Goal: Task Accomplishment & Management: Manage account settings

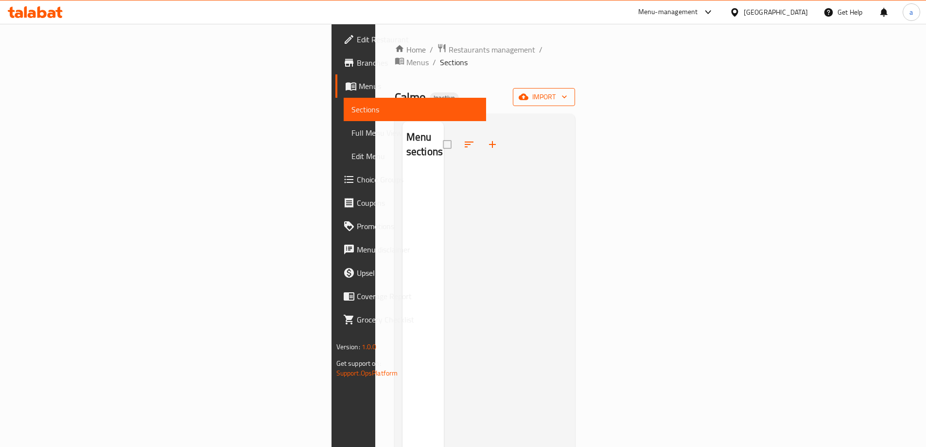
click at [567, 91] on span "import" at bounding box center [544, 97] width 47 height 12
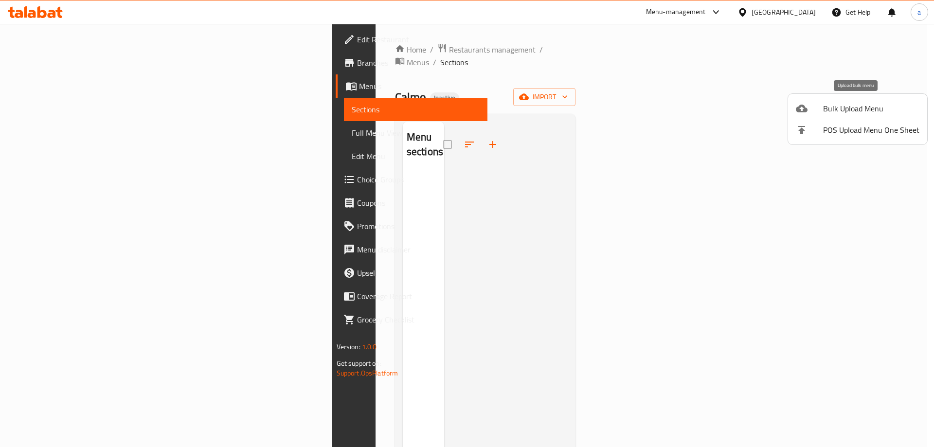
click at [830, 111] on span "Bulk Upload Menu" at bounding box center [871, 109] width 96 height 12
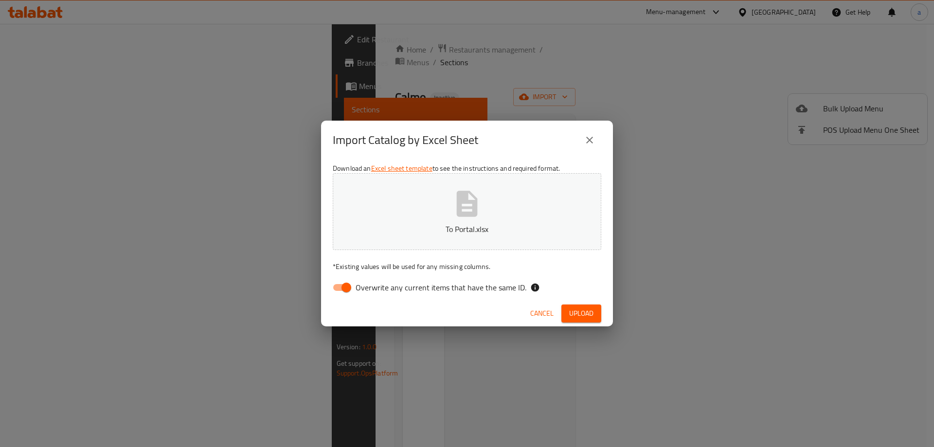
click at [346, 287] on input "Overwrite any current items that have the same ID." at bounding box center [345, 287] width 55 height 18
checkbox input "false"
click at [583, 315] on span "Upload" at bounding box center [581, 313] width 24 height 12
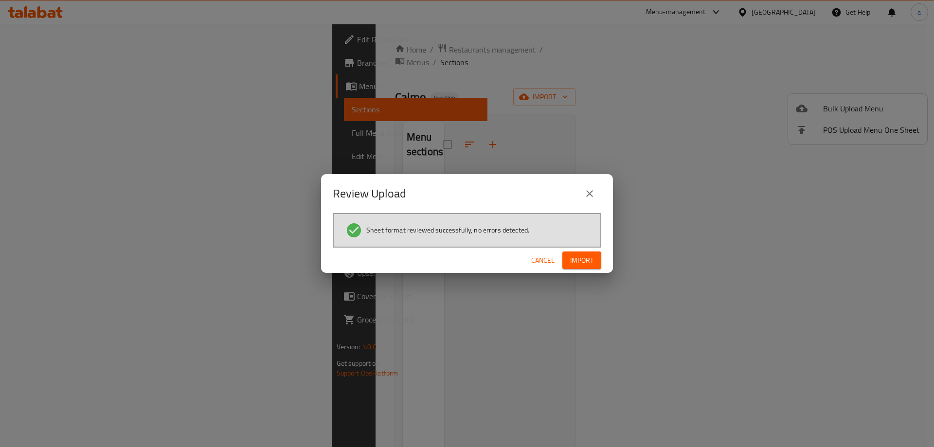
click at [586, 260] on span "Import" at bounding box center [581, 260] width 23 height 12
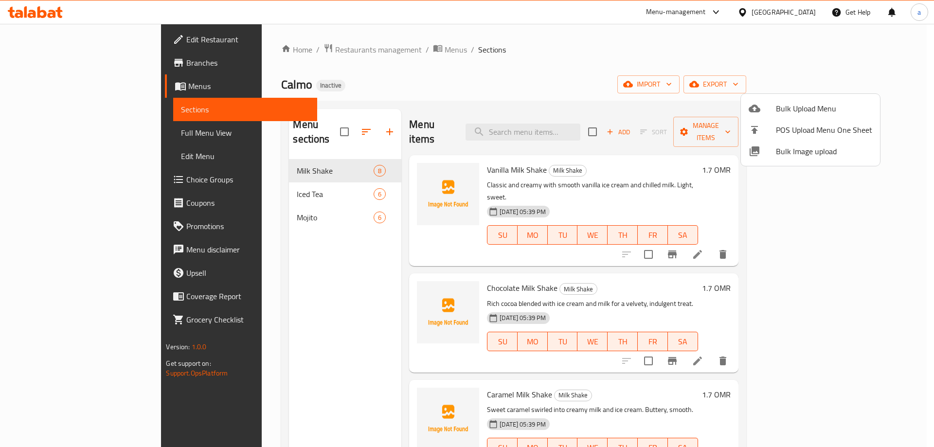
click at [45, 138] on div at bounding box center [467, 223] width 934 height 447
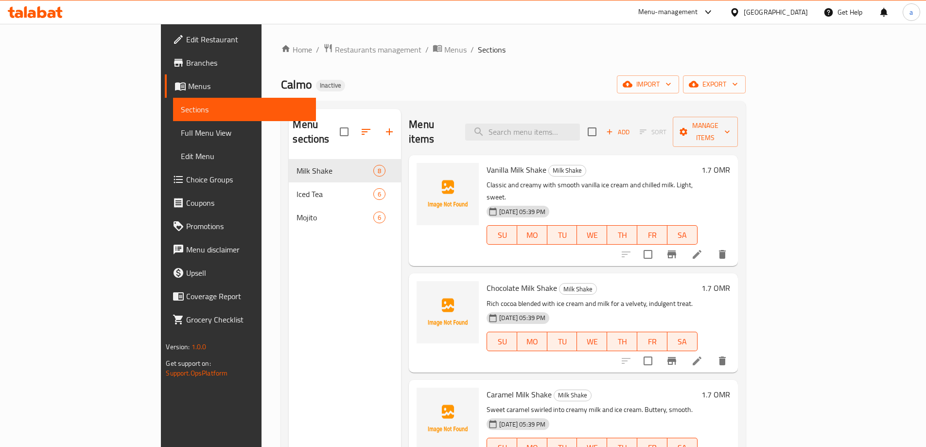
click at [181, 138] on span "Full Menu View" at bounding box center [244, 133] width 127 height 12
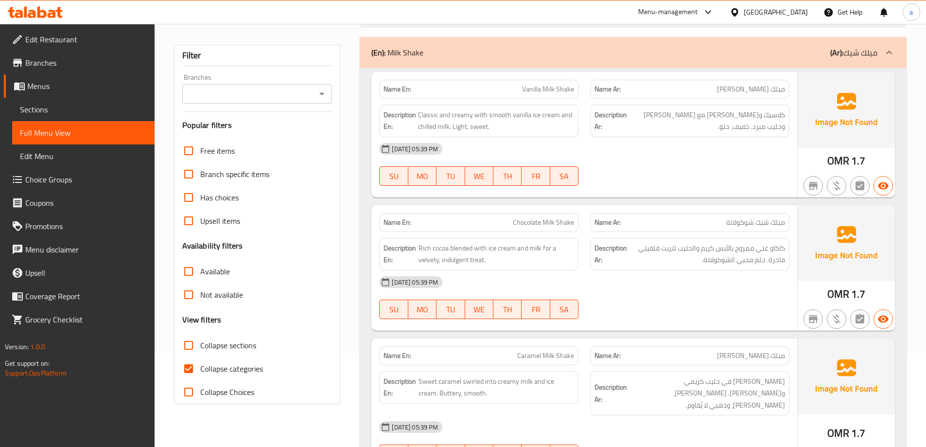
scroll to position [243, 0]
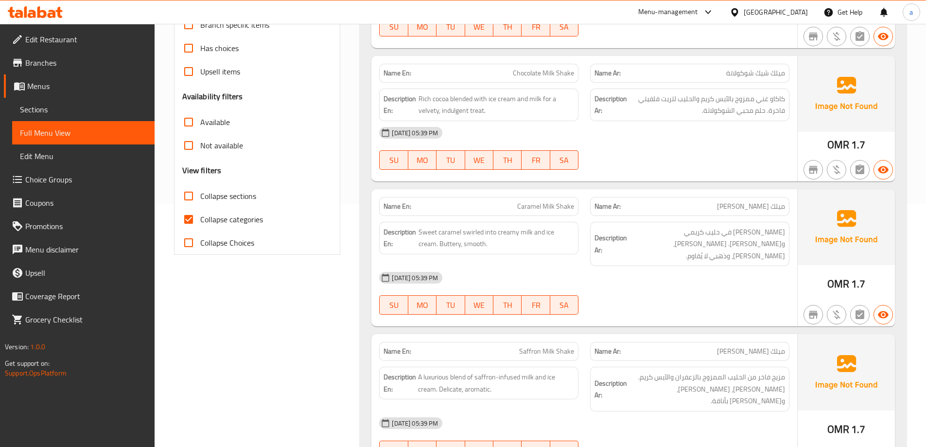
click at [189, 220] on input "Collapse categories" at bounding box center [188, 219] width 23 height 23
checkbox input "false"
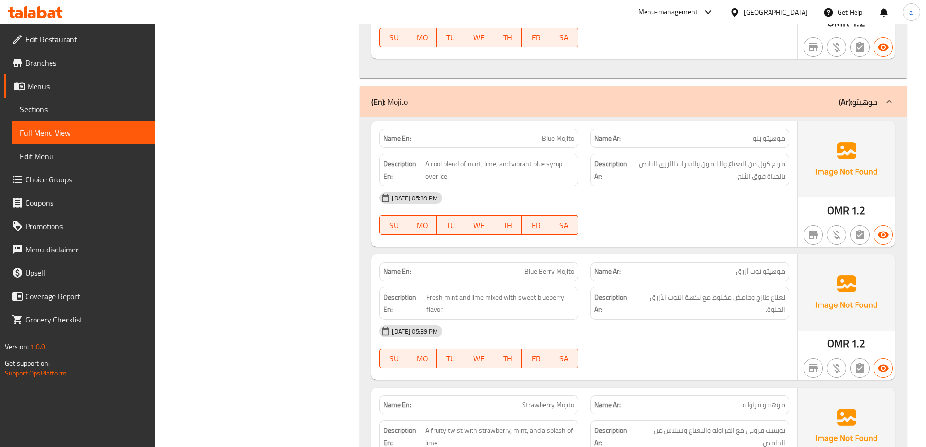
scroll to position [2026, 0]
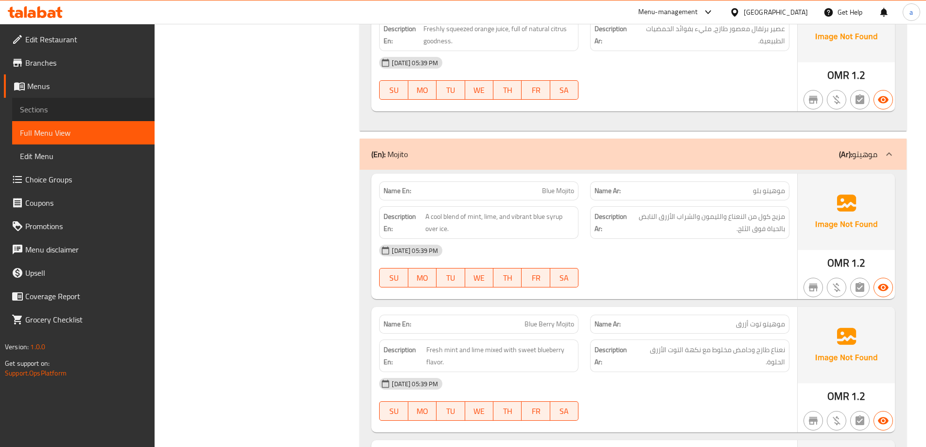
click at [47, 108] on span "Sections" at bounding box center [83, 110] width 127 height 12
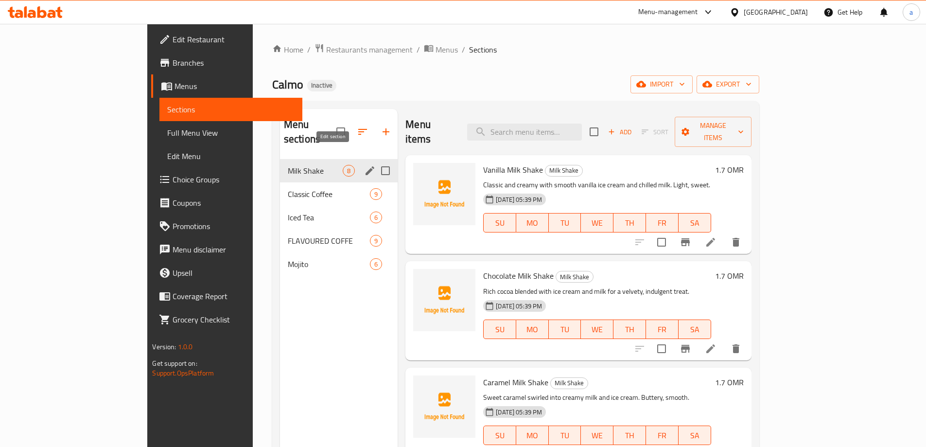
click at [366, 166] on icon "edit" at bounding box center [370, 170] width 9 height 9
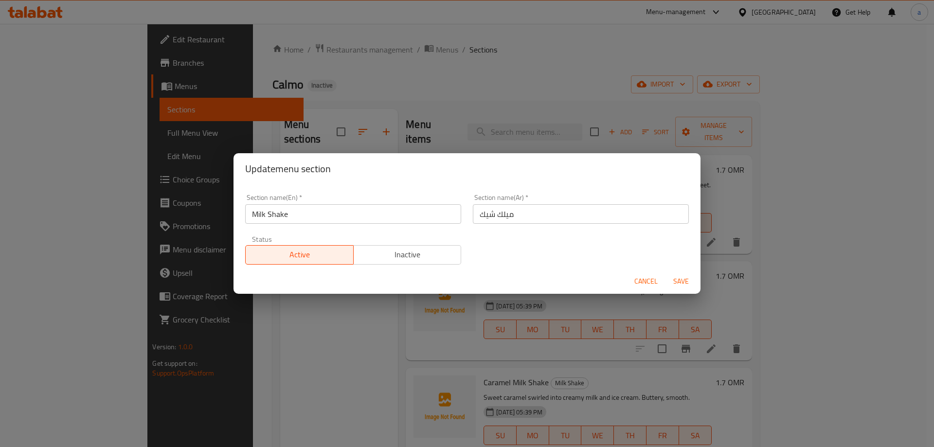
click at [205, 248] on div "Update menu section Section name(En)   * Milk Shake Section name(En) * Section …" at bounding box center [467, 223] width 934 height 447
click at [207, 205] on div "Update menu section Section name(En)   * Milk Shake Section name(En) * Section …" at bounding box center [467, 223] width 934 height 447
click at [215, 264] on div "Update menu section Section name(En)   * Milk Shake Section name(En) * Section …" at bounding box center [467, 223] width 934 height 447
click at [202, 219] on div "Update menu section Section name(En)   * Milk Shake Section name(En) * Section …" at bounding box center [467, 223] width 934 height 447
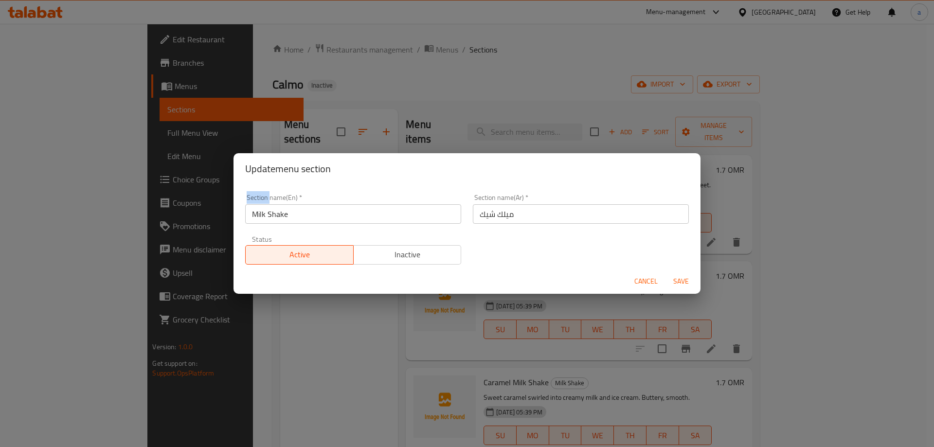
click at [647, 283] on span "Cancel" at bounding box center [645, 281] width 23 height 12
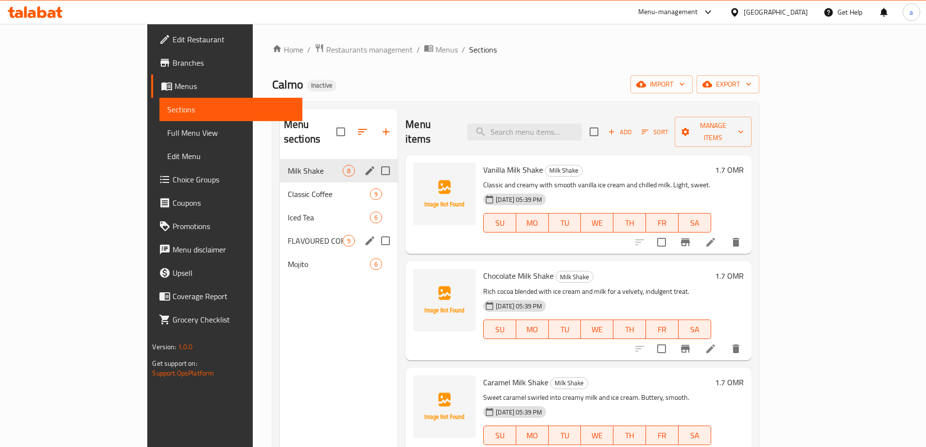
click at [288, 235] on span "FLAVOURED COFFE" at bounding box center [315, 241] width 55 height 12
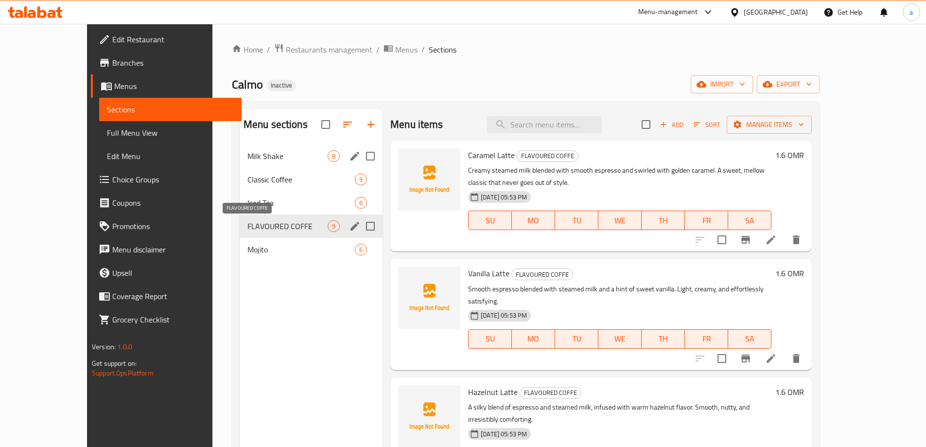
click at [247, 223] on span "FLAVOURED COFFE" at bounding box center [287, 226] width 80 height 12
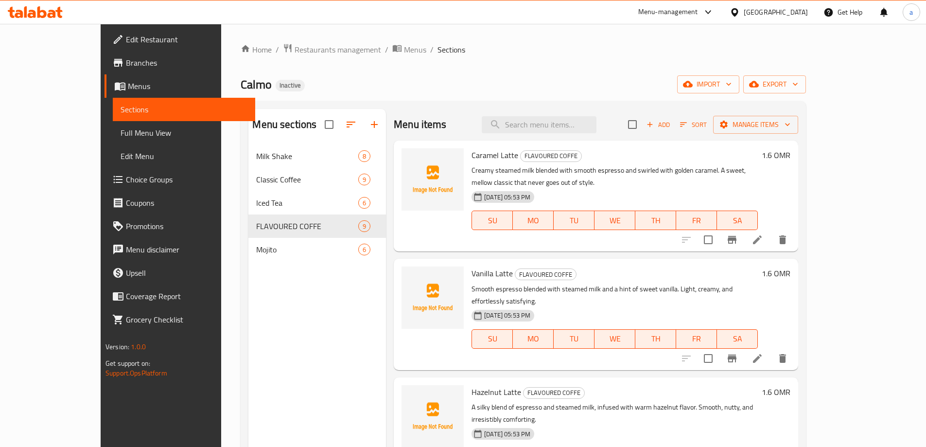
click at [121, 129] on span "Full Menu View" at bounding box center [184, 133] width 127 height 12
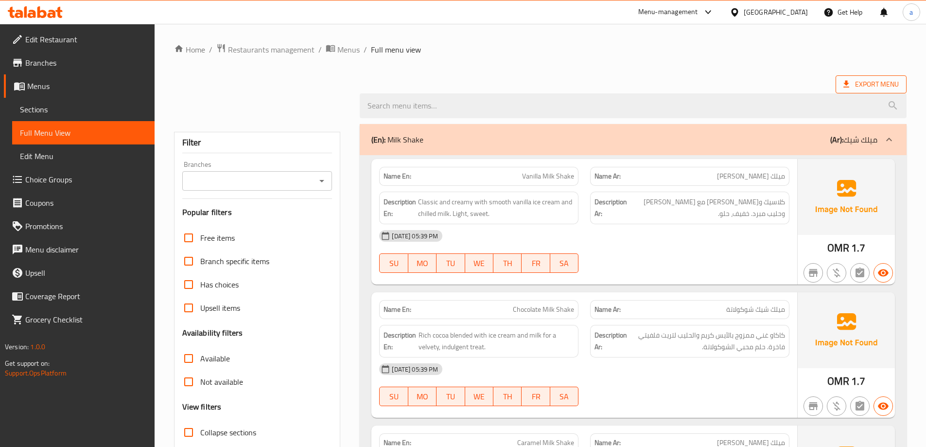
click at [870, 86] on span "Export Menu" at bounding box center [871, 84] width 55 height 12
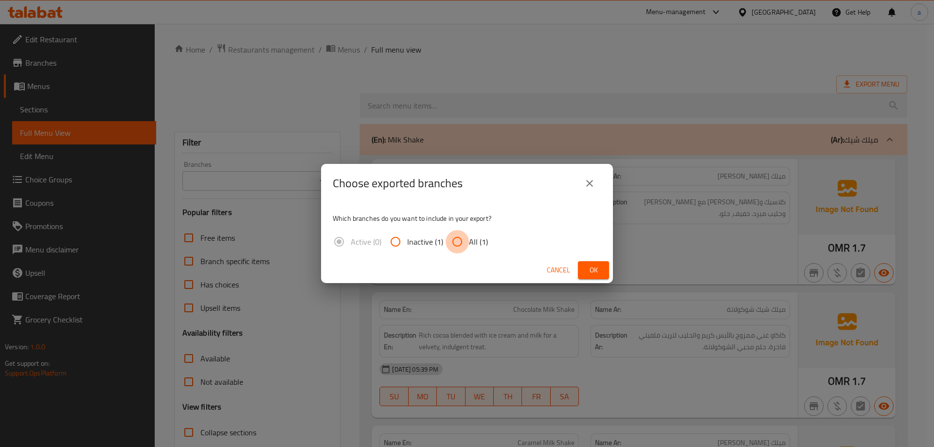
click at [455, 246] on input "All (1)" at bounding box center [456, 241] width 23 height 23
radio input "true"
click at [589, 181] on icon "close" at bounding box center [589, 183] width 12 height 12
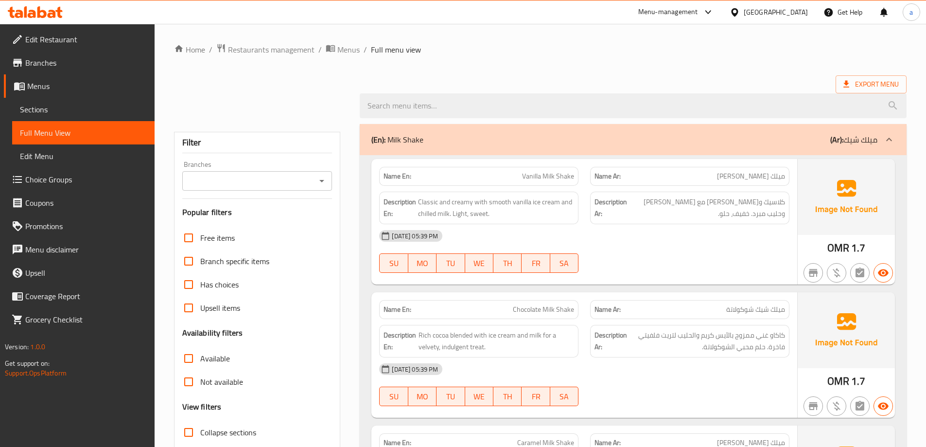
click at [74, 111] on span "Sections" at bounding box center [83, 110] width 127 height 12
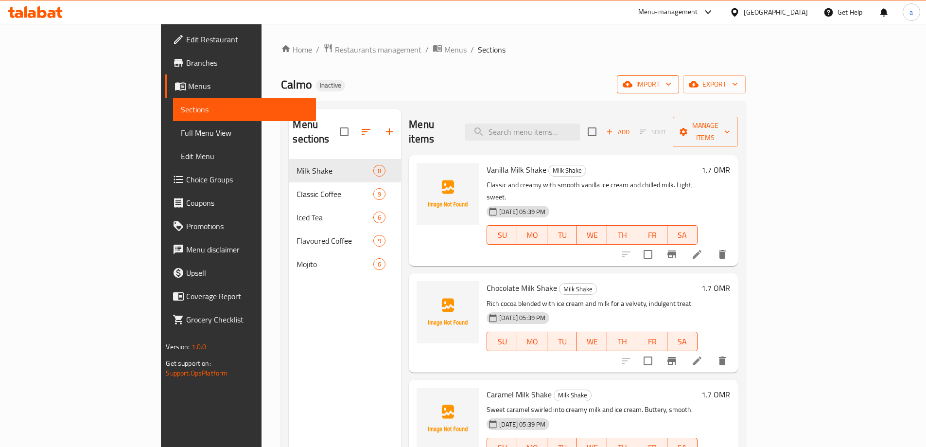
click at [679, 91] on button "import" at bounding box center [648, 84] width 62 height 18
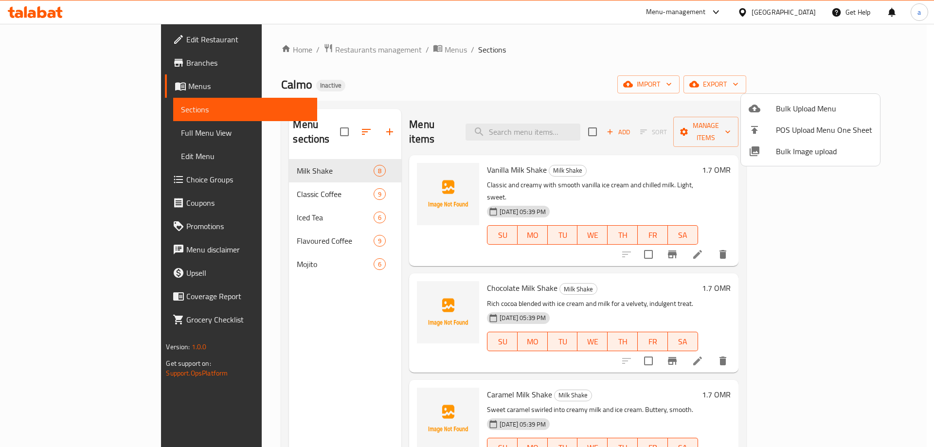
click at [815, 106] on span "Bulk Upload Menu" at bounding box center [824, 109] width 96 height 12
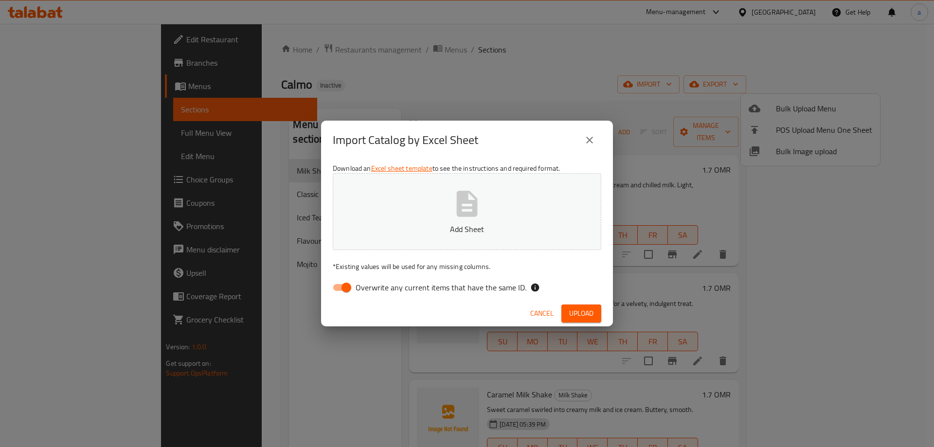
click at [344, 287] on input "Overwrite any current items that have the same ID." at bounding box center [345, 287] width 55 height 18
checkbox input "false"
click at [583, 311] on span "Upload" at bounding box center [581, 313] width 24 height 12
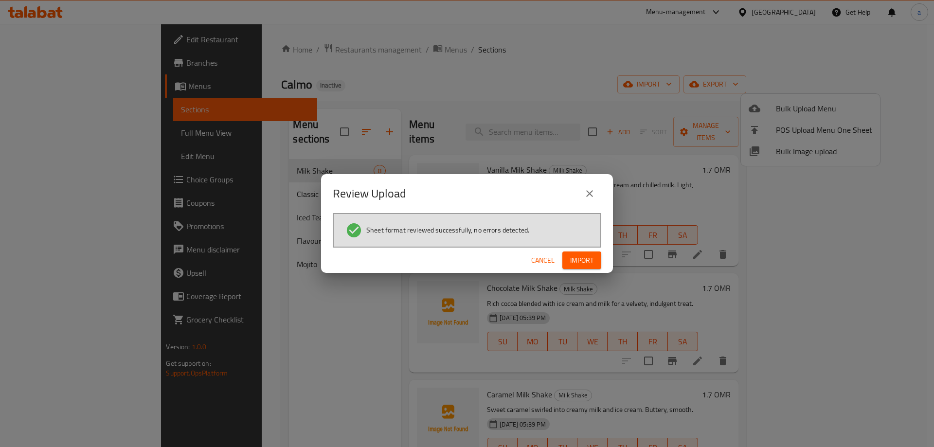
click at [574, 261] on span "Import" at bounding box center [581, 260] width 23 height 12
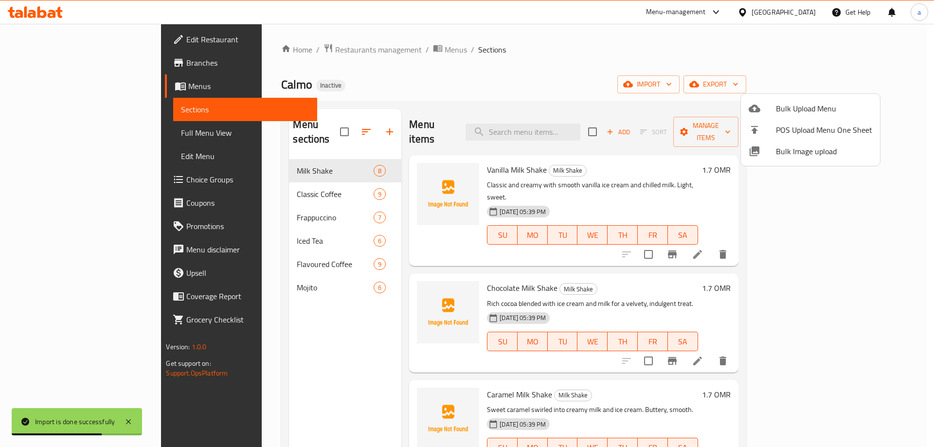
click at [48, 133] on div at bounding box center [467, 223] width 934 height 447
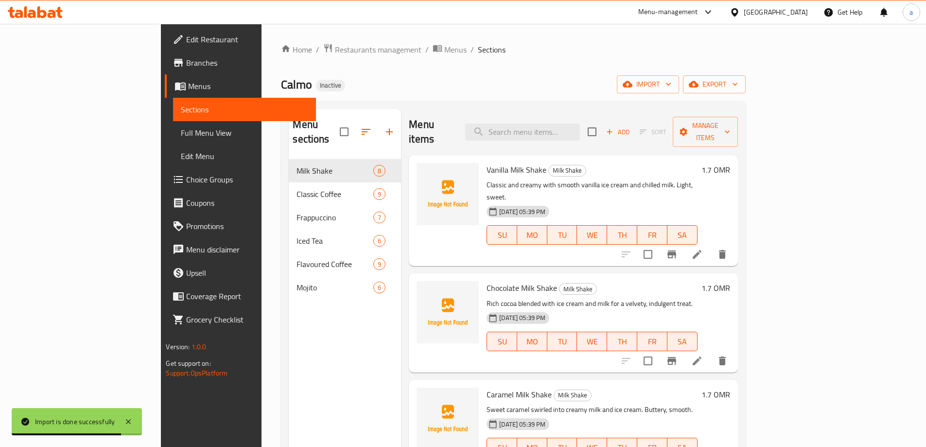
click at [181, 133] on span "Full Menu View" at bounding box center [244, 133] width 127 height 12
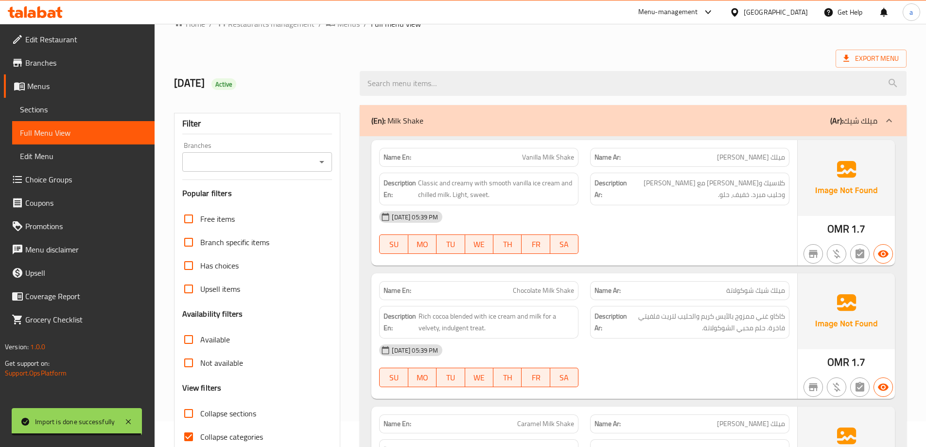
scroll to position [194, 0]
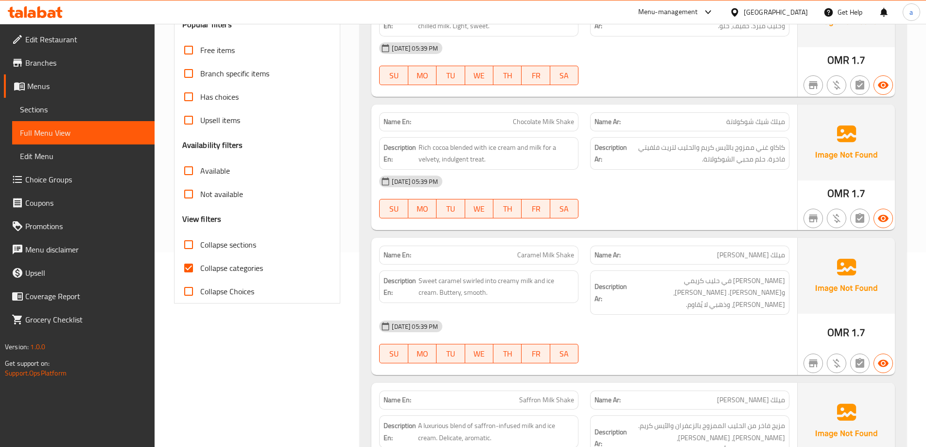
click at [191, 266] on input "Collapse categories" at bounding box center [188, 267] width 23 height 23
checkbox input "false"
click at [188, 245] on input "Collapse sections" at bounding box center [188, 244] width 23 height 23
checkbox input "true"
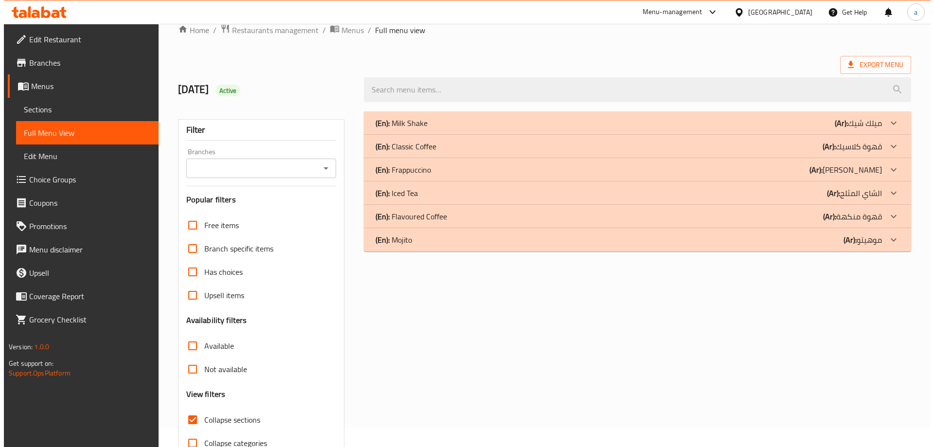
scroll to position [0, 0]
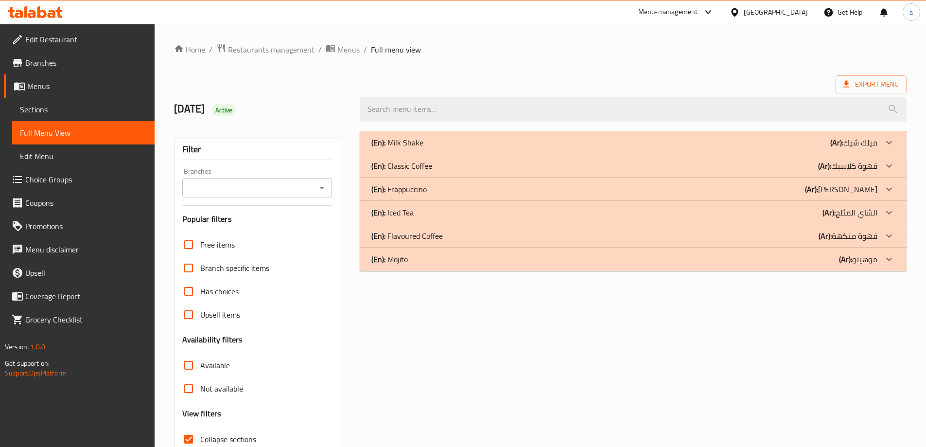
click at [423, 265] on div "(En): Mojito (Ar): موهيتو" at bounding box center [633, 258] width 547 height 23
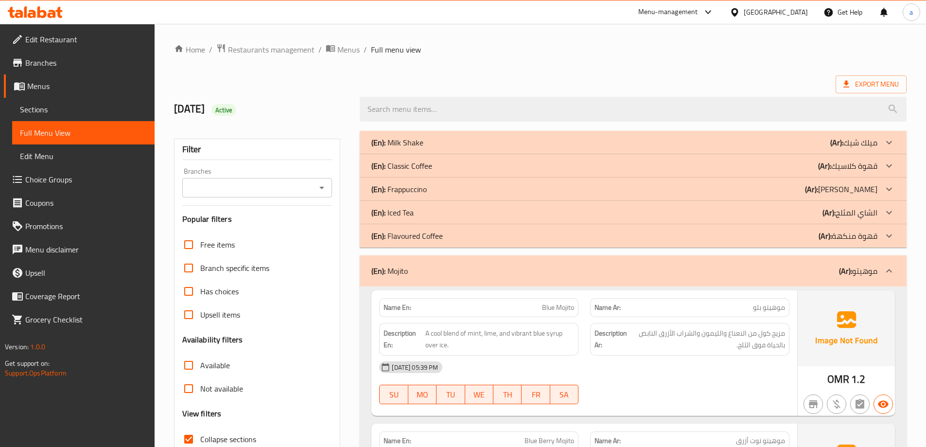
click at [403, 213] on p "(En): Iced Tea" at bounding box center [392, 213] width 42 height 12
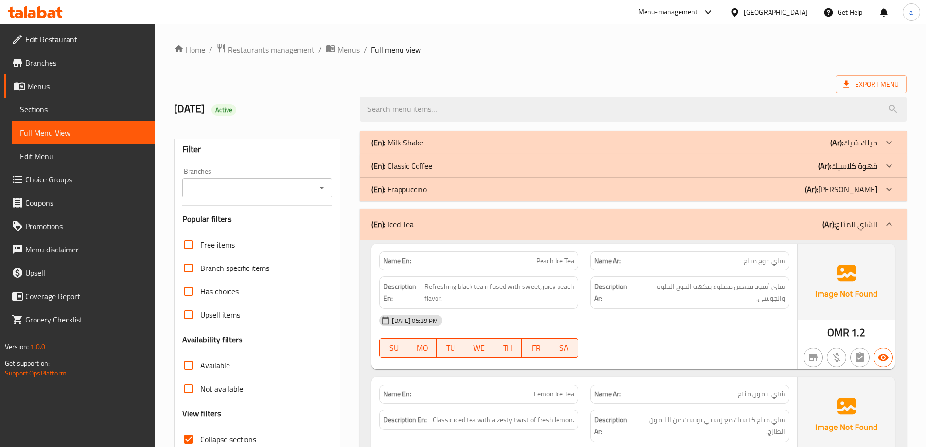
click at [403, 190] on p "(En): Frappuccino" at bounding box center [398, 189] width 55 height 12
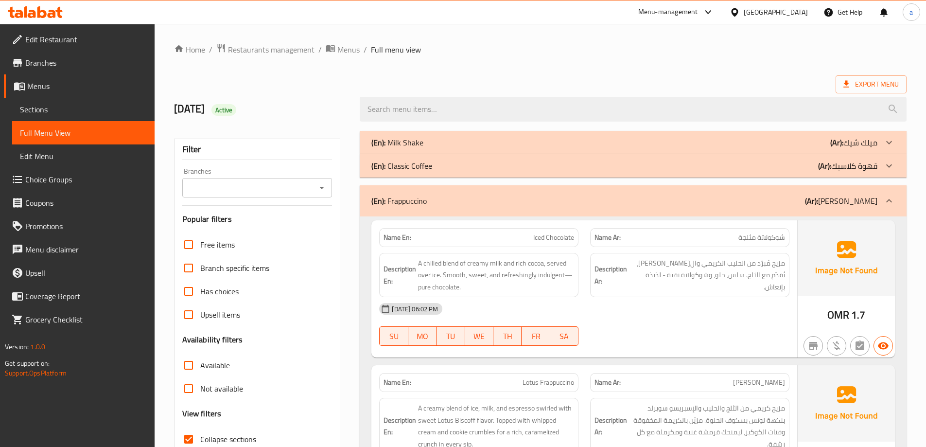
click at [403, 143] on p "(En): Milk Shake" at bounding box center [397, 143] width 52 height 12
